Goal: Information Seeking & Learning: Learn about a topic

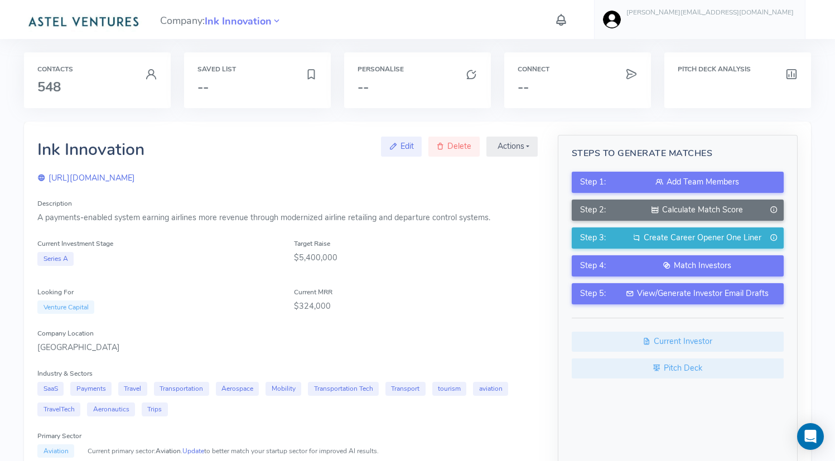
scroll to position [488, 0]
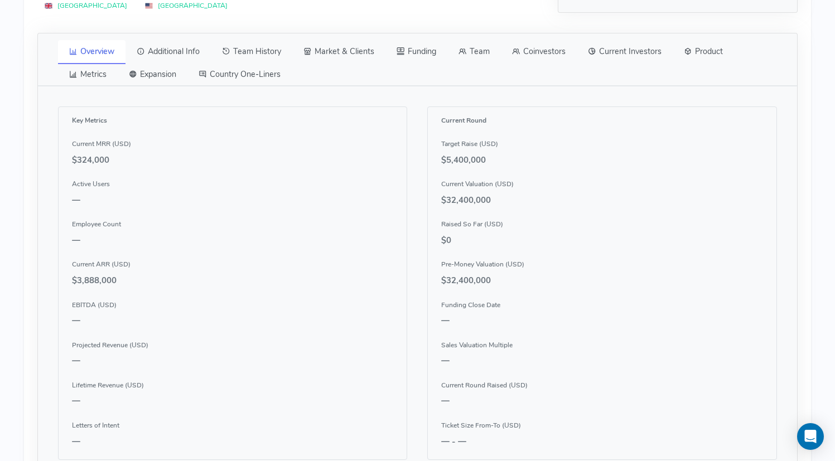
click at [264, 52] on link "Team History" at bounding box center [251, 51] width 81 height 23
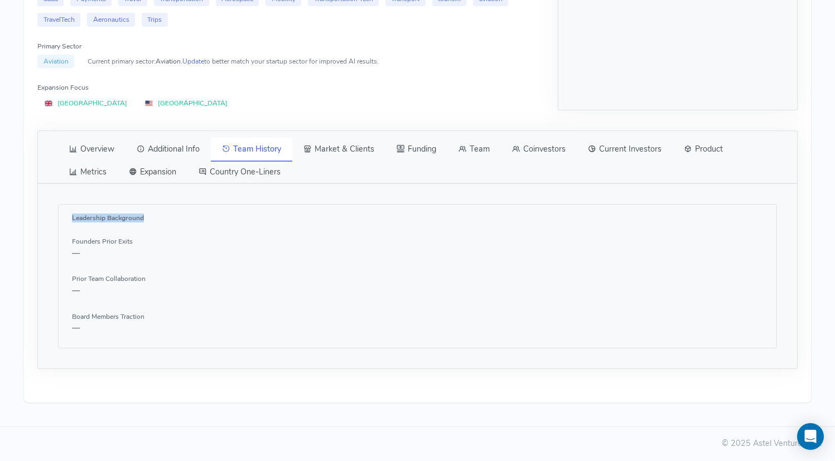
drag, startPoint x: 71, startPoint y: 214, endPoint x: 182, endPoint y: 225, distance: 111.5
click at [182, 225] on div "Leadership Background Founders Prior Exits — Prior Team Collaboration — Board M…" at bounding box center [417, 276] width 718 height 144
drag, startPoint x: 68, startPoint y: 230, endPoint x: 186, endPoint y: 306, distance: 140.0
click at [186, 306] on div "Leadership Background Founders Prior Exits — Prior Team Collaboration — Board M…" at bounding box center [417, 276] width 718 height 144
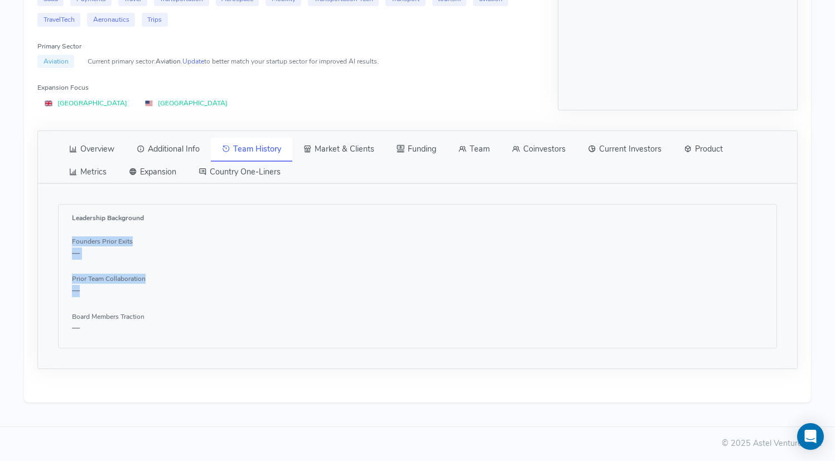
click at [186, 306] on div "Founders Prior Exits — Prior Team Collaboration — Board Members Traction —" at bounding box center [417, 284] width 691 height 99
drag, startPoint x: 76, startPoint y: 196, endPoint x: 193, endPoint y: 370, distance: 209.9
click at [194, 371] on div "Overview Additional Info Team History Market & Clients Funding Team Coinvestors…" at bounding box center [417, 249] width 773 height 279
click at [193, 370] on div "Overview Additional Info Team History Market & Clients Funding Team Coinvestors…" at bounding box center [417, 249] width 773 height 279
click at [488, 143] on link "Team" at bounding box center [474, 149] width 54 height 23
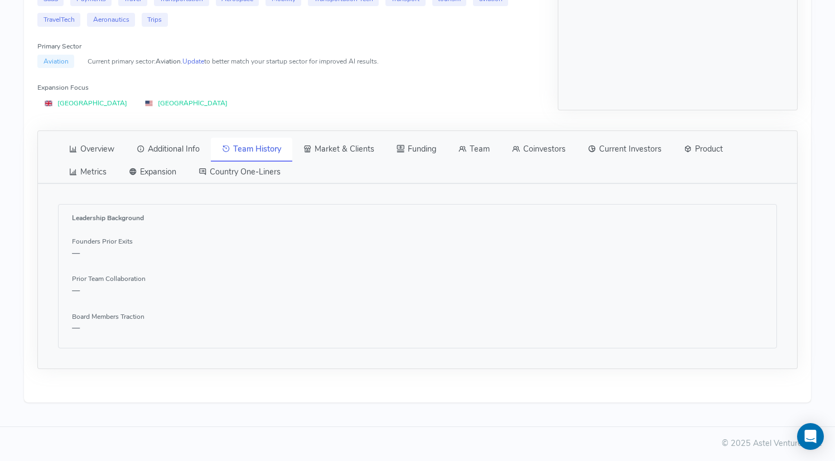
scroll to position [488, 0]
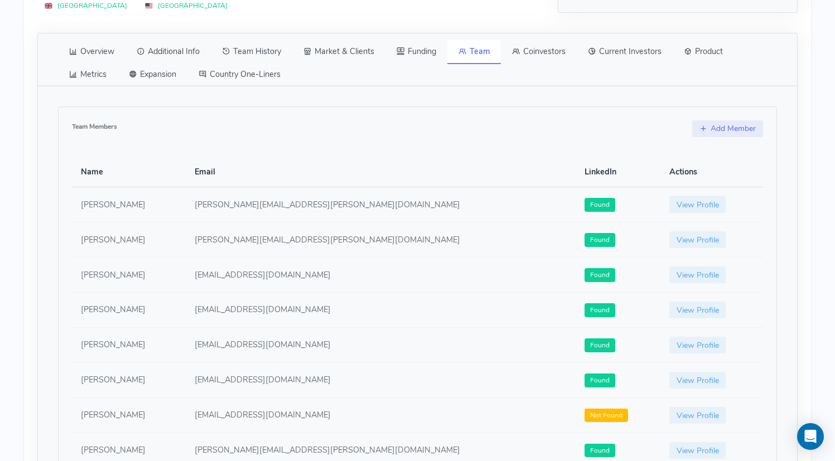
click at [259, 57] on link "Team History" at bounding box center [251, 51] width 81 height 23
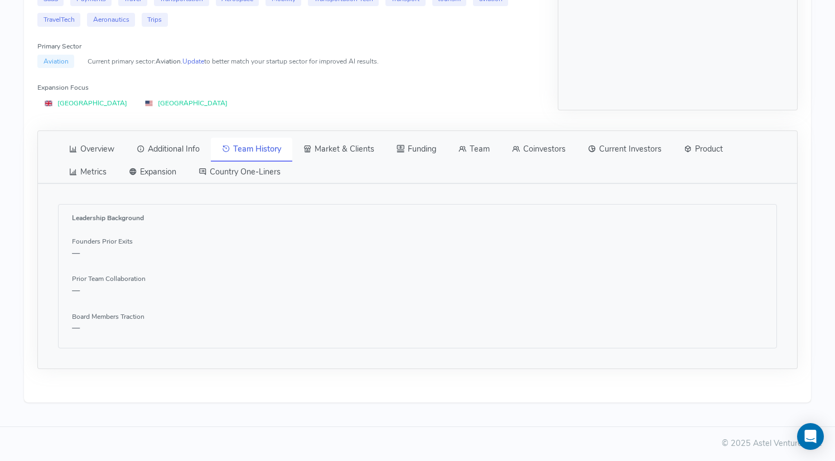
scroll to position [392, 0]
drag, startPoint x: 64, startPoint y: 216, endPoint x: 149, endPoint y: 339, distance: 149.3
click at [149, 339] on div "Leadership Background Founders Prior Exits — Prior Team Collaboration — Board M…" at bounding box center [417, 276] width 718 height 144
drag, startPoint x: 166, startPoint y: 321, endPoint x: 64, endPoint y: 230, distance: 136.7
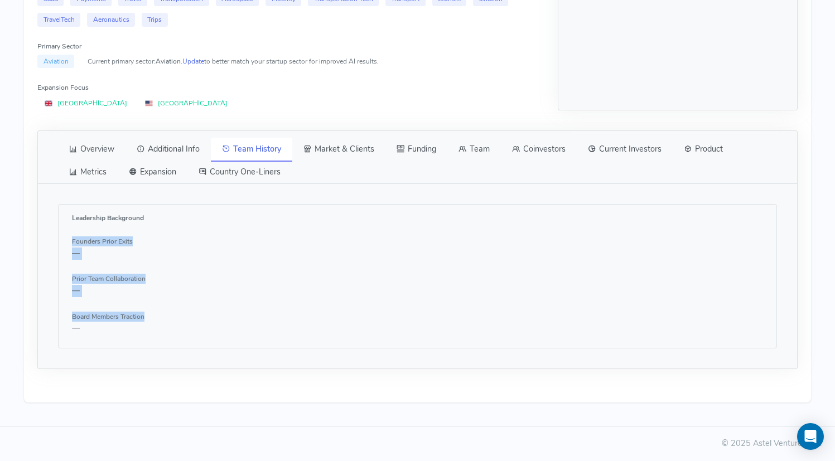
click at [63, 230] on div "Leadership Background Founders Prior Exits — Prior Team Collaboration — Board M…" at bounding box center [417, 276] width 718 height 144
click at [64, 230] on div "Leadership Background Founders Prior Exits — Prior Team Collaboration — Board M…" at bounding box center [417, 276] width 718 height 144
drag, startPoint x: 64, startPoint y: 210, endPoint x: 175, endPoint y: 284, distance: 134.3
click at [175, 285] on div "Leadership Background Founders Prior Exits — Prior Team Collaboration — Board M…" at bounding box center [417, 276] width 718 height 144
click at [173, 291] on p "—" at bounding box center [417, 291] width 691 height 12
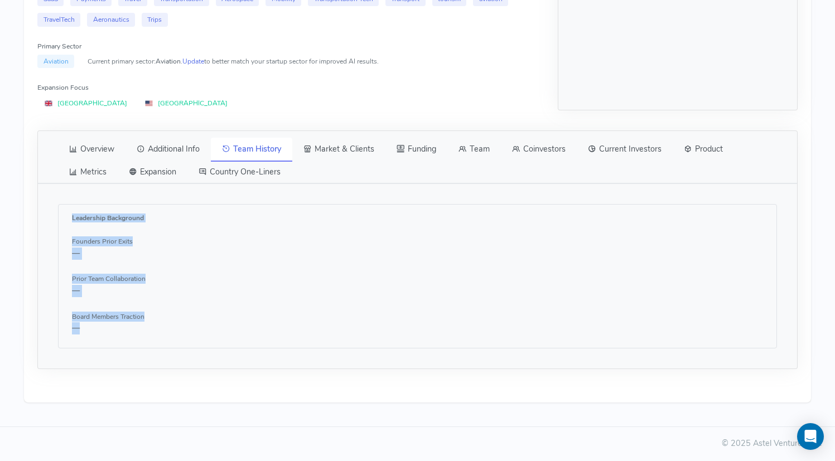
drag, startPoint x: 176, startPoint y: 353, endPoint x: 66, endPoint y: 220, distance: 172.3
click at [65, 220] on div "Leadership Background Founders Prior Exits — Prior Team Collaboration — Board M…" at bounding box center [417, 276] width 759 height 185
click at [66, 220] on div "Leadership Background Founders Prior Exits — Prior Team Collaboration — Board M…" at bounding box center [417, 276] width 718 height 144
drag, startPoint x: 66, startPoint y: 215, endPoint x: 205, endPoint y: 342, distance: 188.3
click at [205, 342] on div "Leadership Background Founders Prior Exits — Prior Team Collaboration — Board M…" at bounding box center [417, 276] width 718 height 144
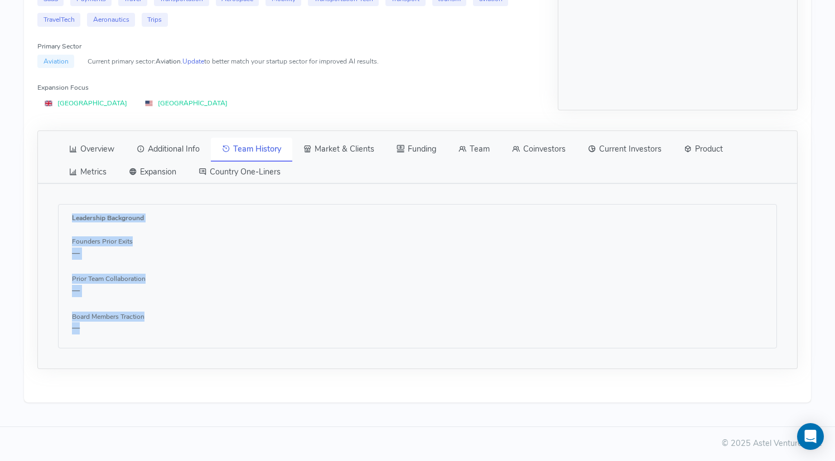
click at [205, 342] on div "Leadership Background Founders Prior Exits — Prior Team Collaboration — Board M…" at bounding box center [417, 276] width 718 height 144
click at [617, 151] on link "Current Investors" at bounding box center [625, 149] width 96 height 23
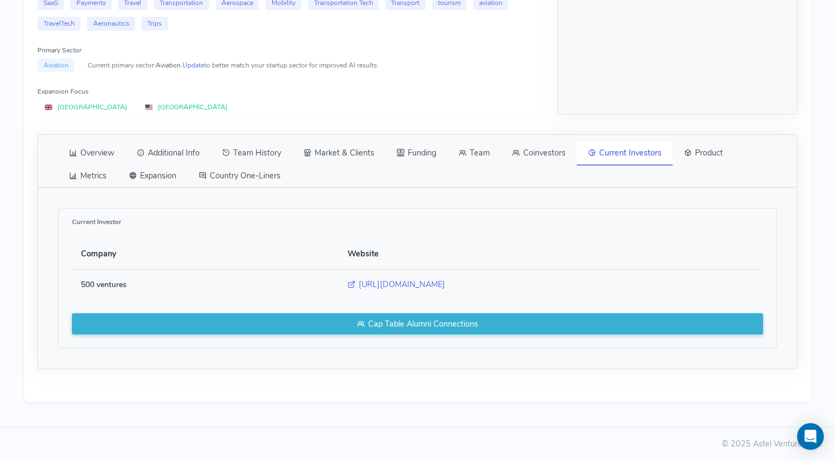
scroll to position [0, 0]
